Goal: Navigation & Orientation: Find specific page/section

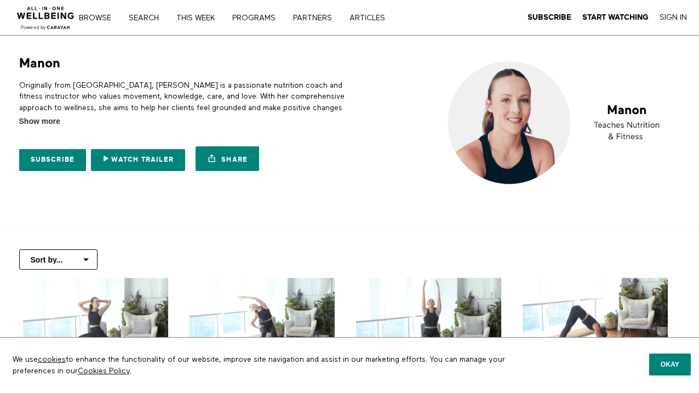
click at [45, 18] on img at bounding box center [46, 14] width 66 height 33
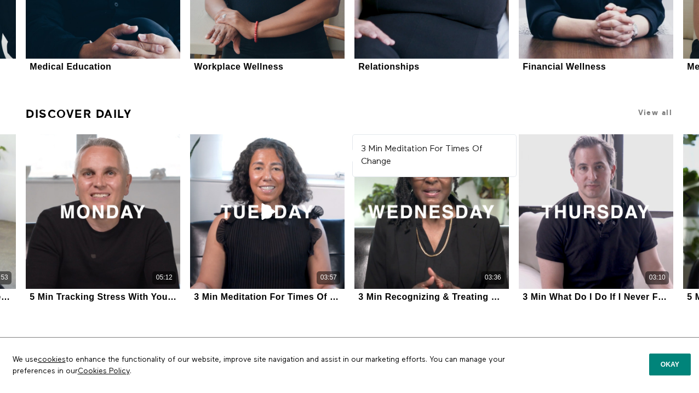
scroll to position [350, 0]
